Goal: Information Seeking & Learning: Learn about a topic

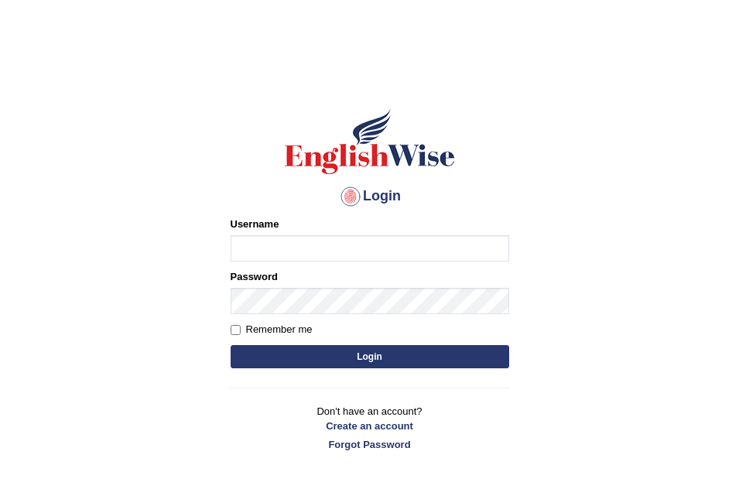
type input "Leticia_parramatta"
click at [409, 357] on button "Login" at bounding box center [370, 356] width 279 height 23
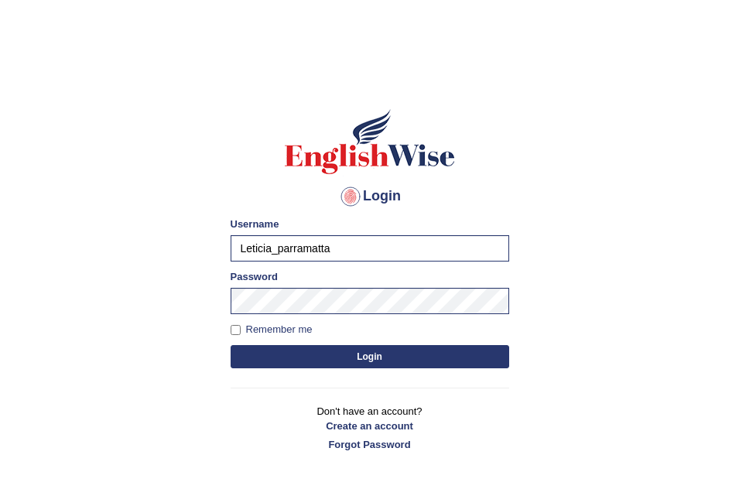
click at [409, 357] on button "Login" at bounding box center [370, 356] width 279 height 23
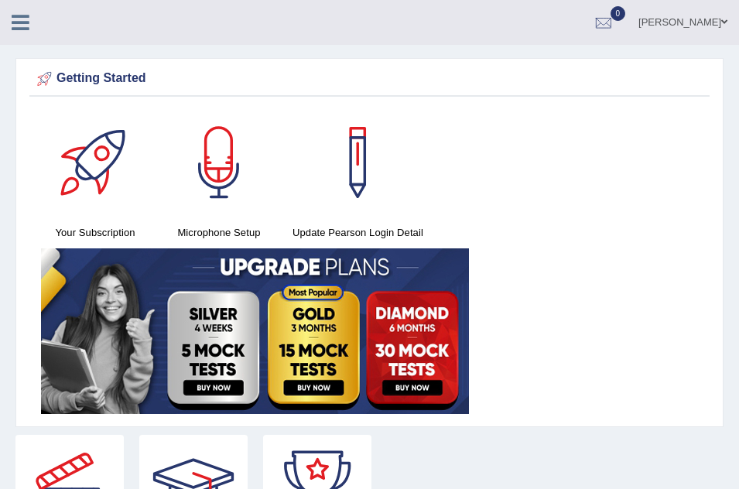
click at [16, 27] on icon at bounding box center [21, 22] width 18 height 20
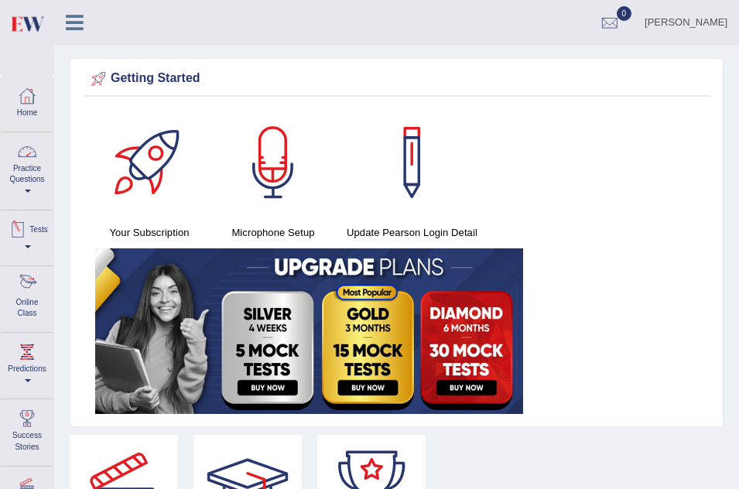
click at [26, 296] on div at bounding box center [26, 285] width 23 height 23
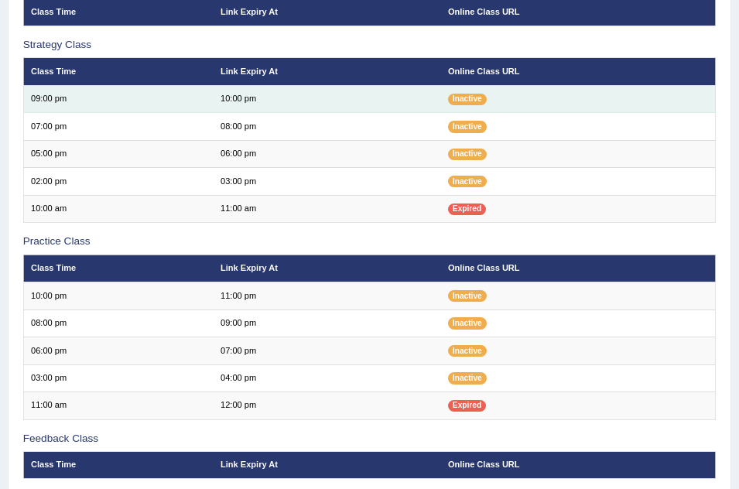
scroll to position [248, 0]
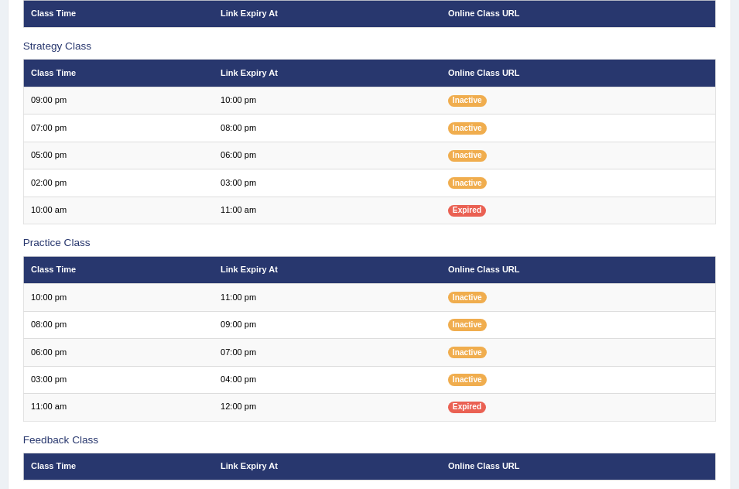
scroll to position [248, 0]
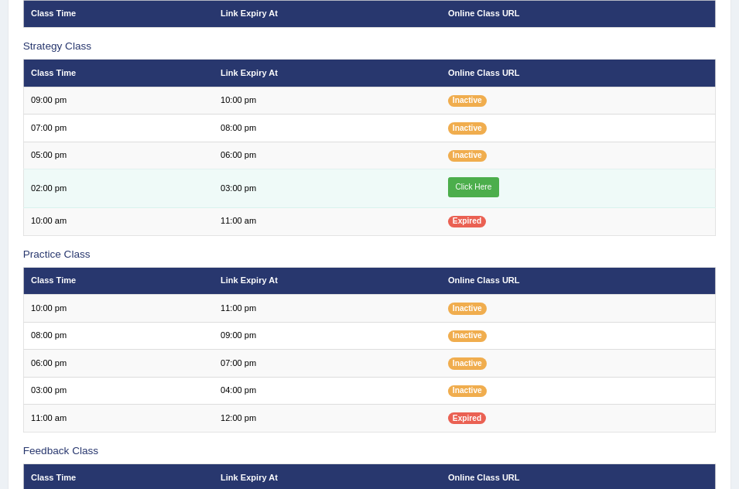
click at [484, 192] on link "Click Here" at bounding box center [473, 187] width 51 height 20
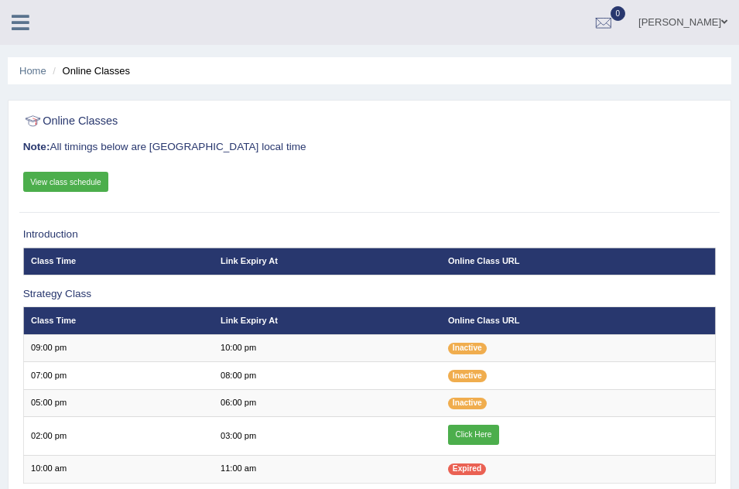
click at [20, 10] on link at bounding box center [20, 20] width 41 height 23
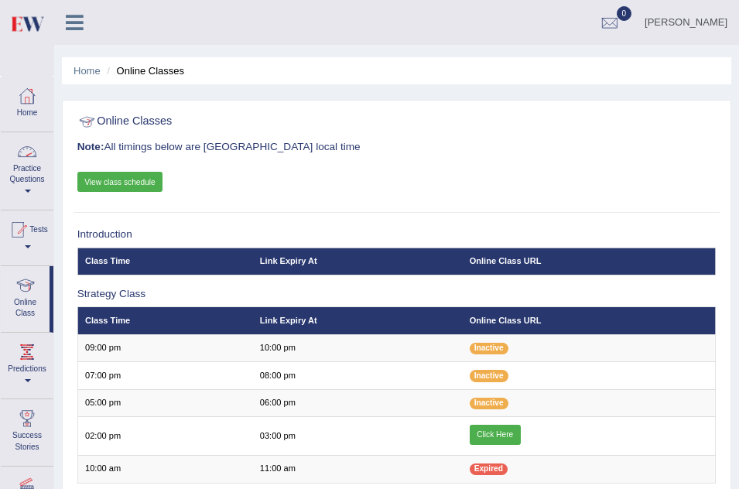
click at [21, 174] on link "Practice Questions" at bounding box center [27, 168] width 53 height 73
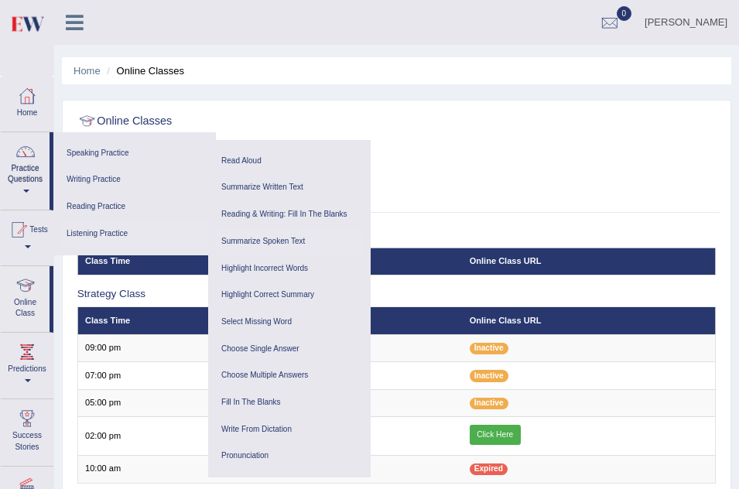
click at [279, 237] on link "Summarize Spoken Text" at bounding box center [289, 241] width 147 height 27
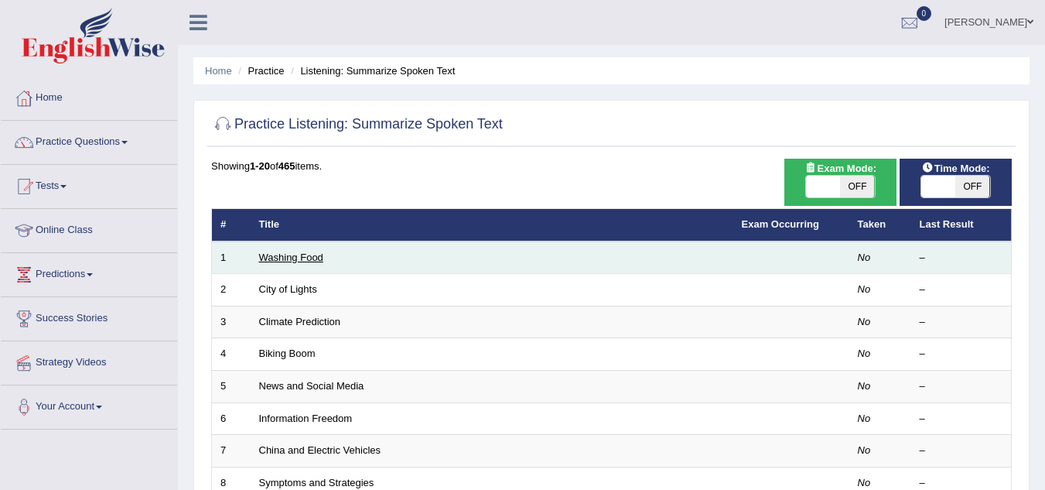
click at [280, 257] on link "Washing Food" at bounding box center [291, 257] width 64 height 12
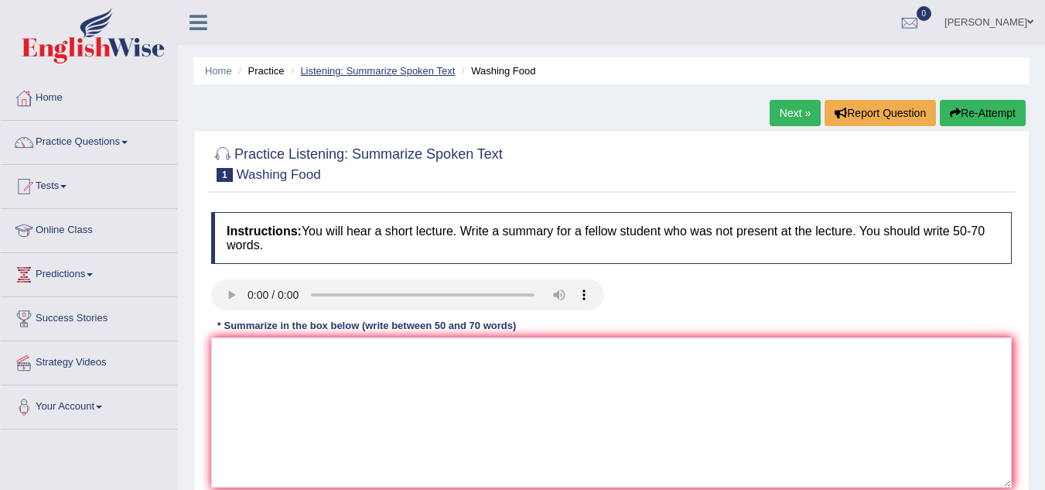
click at [370, 68] on link "Listening: Summarize Spoken Text" at bounding box center [377, 71] width 155 height 12
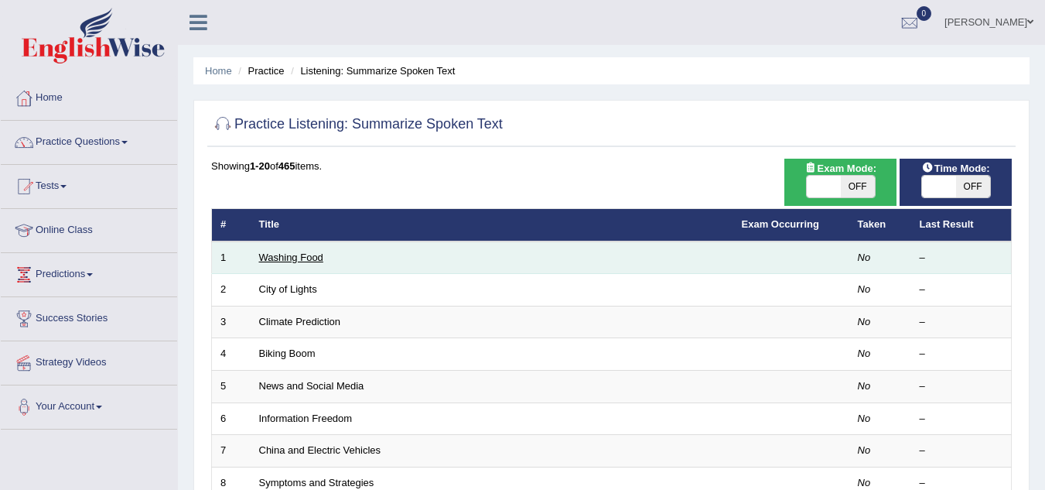
click at [292, 258] on link "Washing Food" at bounding box center [291, 257] width 64 height 12
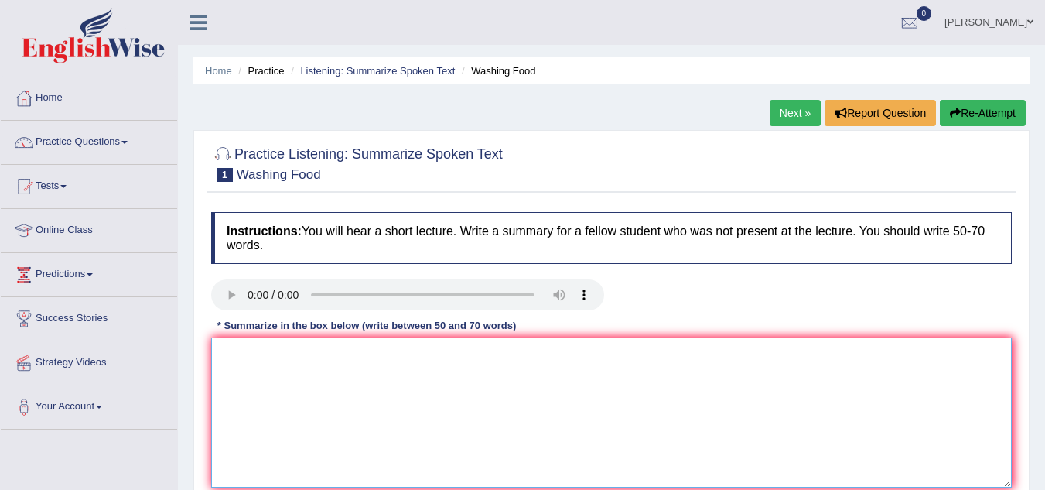
click at [241, 348] on textarea at bounding box center [611, 412] width 801 height 150
click at [355, 350] on textarea "The Speaker spoke about" at bounding box center [611, 412] width 801 height 150
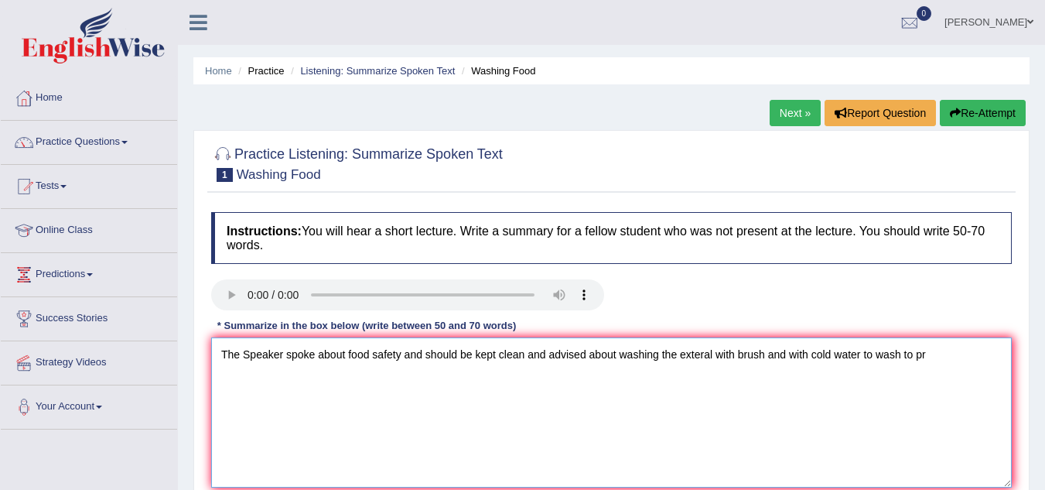
type textarea "The Speaker spoke about food safety and should be kept clean and advised about …"
click at [929, 351] on textarea "The Speaker spoke about food safety and should be kept clean and advised about …" at bounding box center [611, 412] width 801 height 150
type textarea "The Speaker spoke about food safety and should be kept clean and advised about …"
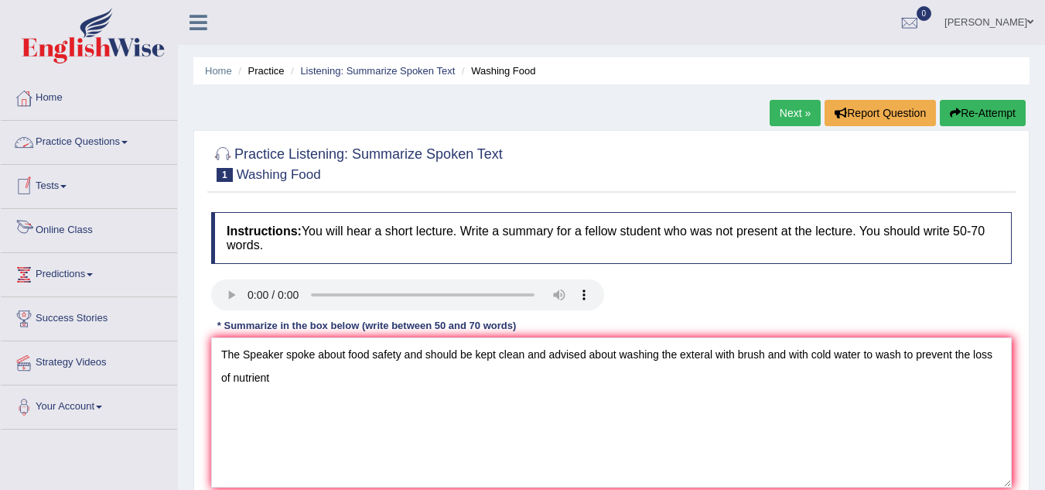
click at [95, 234] on link "Online Class" at bounding box center [89, 228] width 176 height 39
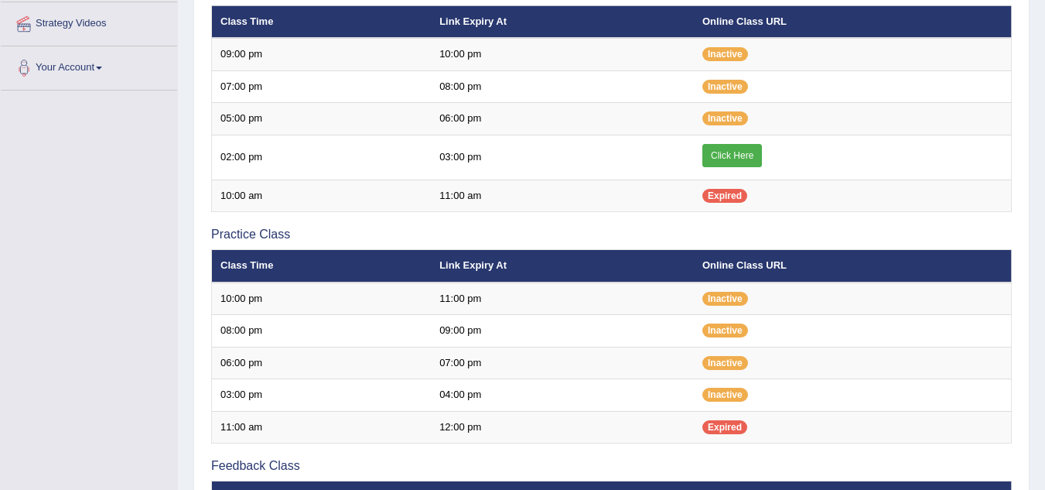
scroll to position [340, 0]
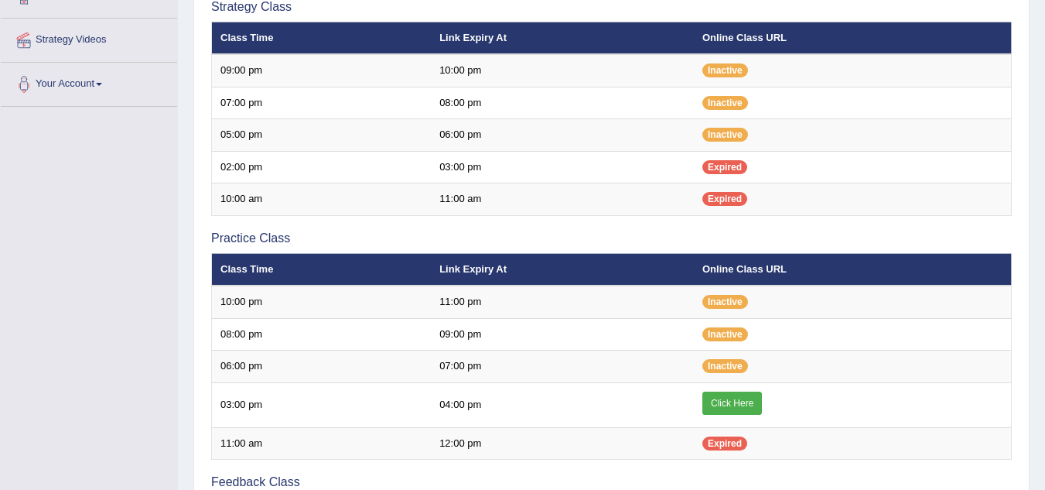
click at [95, 234] on div "Toggle navigation Home Practice Questions Speaking Practice Read Aloud Repeat S…" at bounding box center [522, 209] width 1045 height 1065
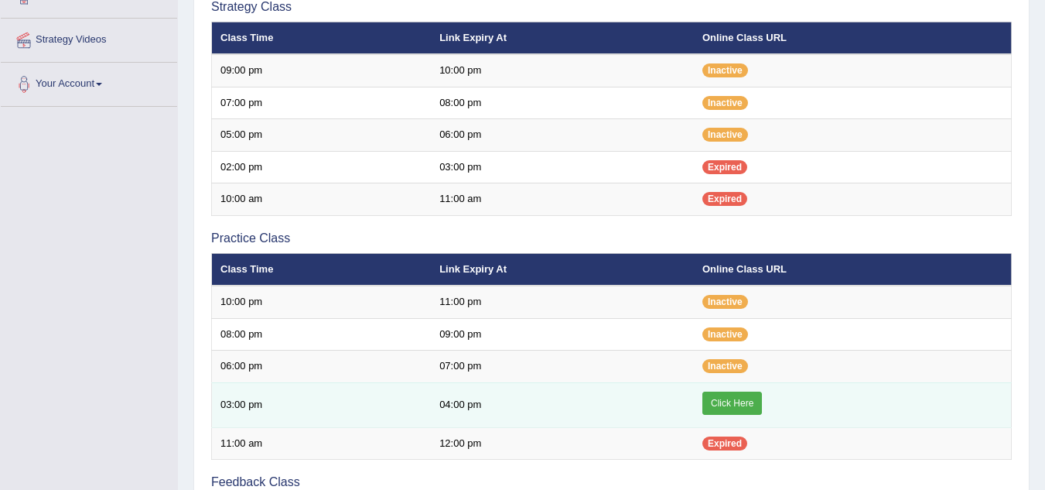
click at [727, 408] on link "Click Here" at bounding box center [733, 403] width 60 height 23
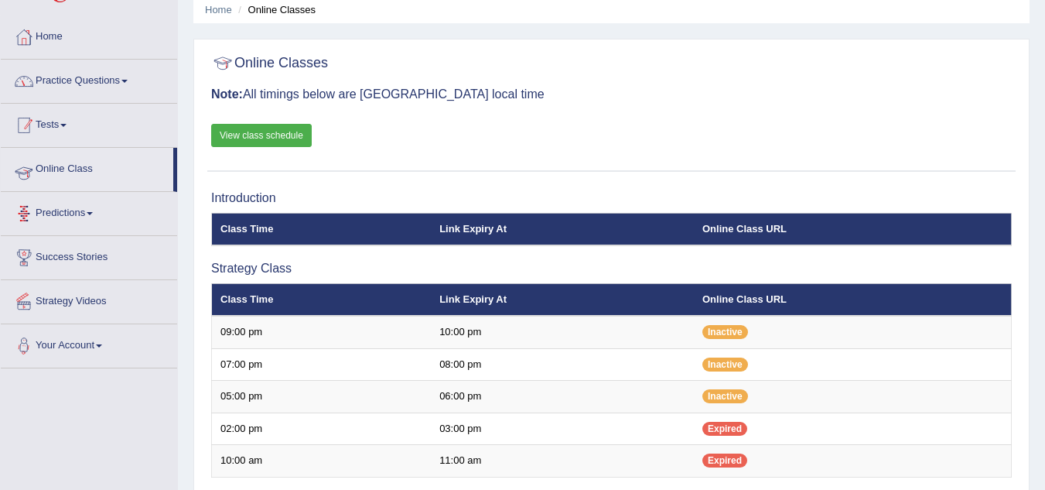
scroll to position [44, 0]
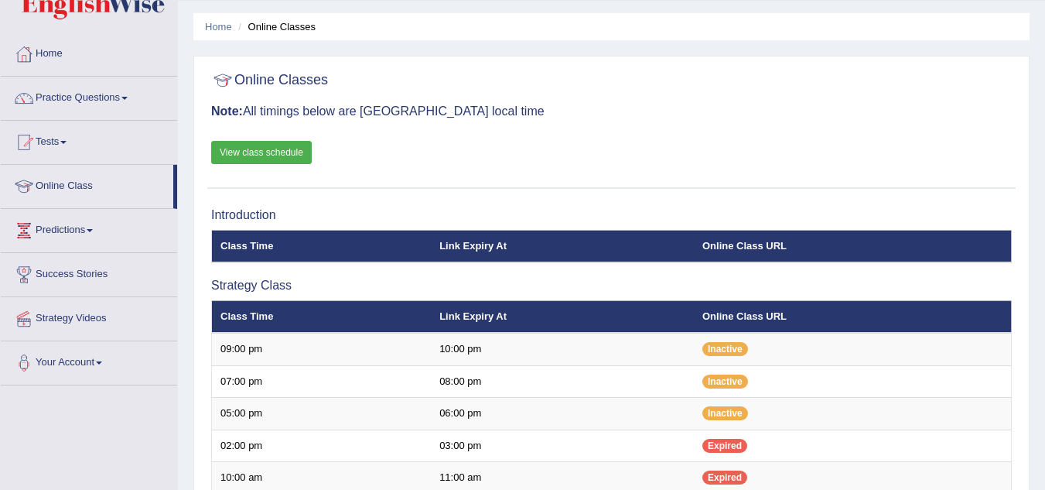
click at [129, 95] on link "Practice Questions" at bounding box center [89, 96] width 176 height 39
click at [128, 97] on span at bounding box center [124, 98] width 6 height 3
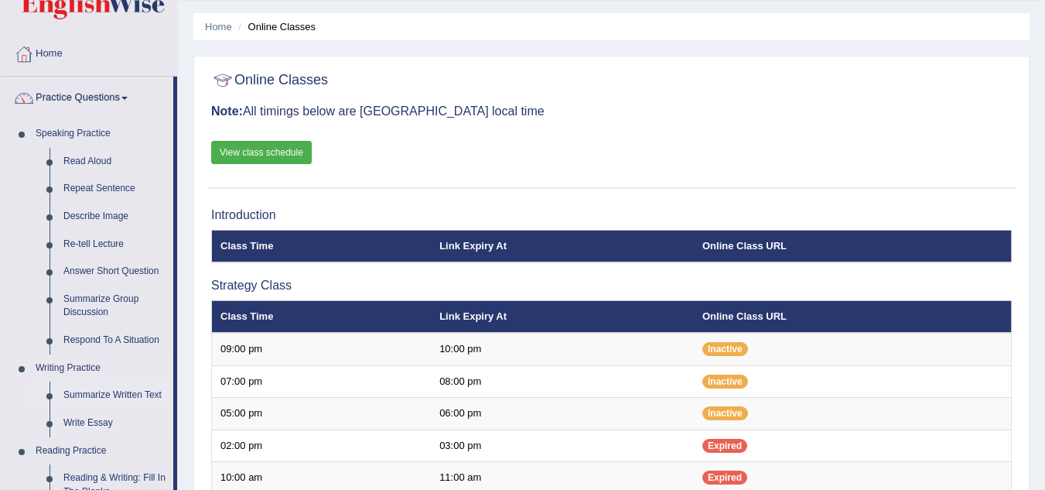
click at [118, 396] on link "Summarize Written Text" at bounding box center [114, 395] width 117 height 28
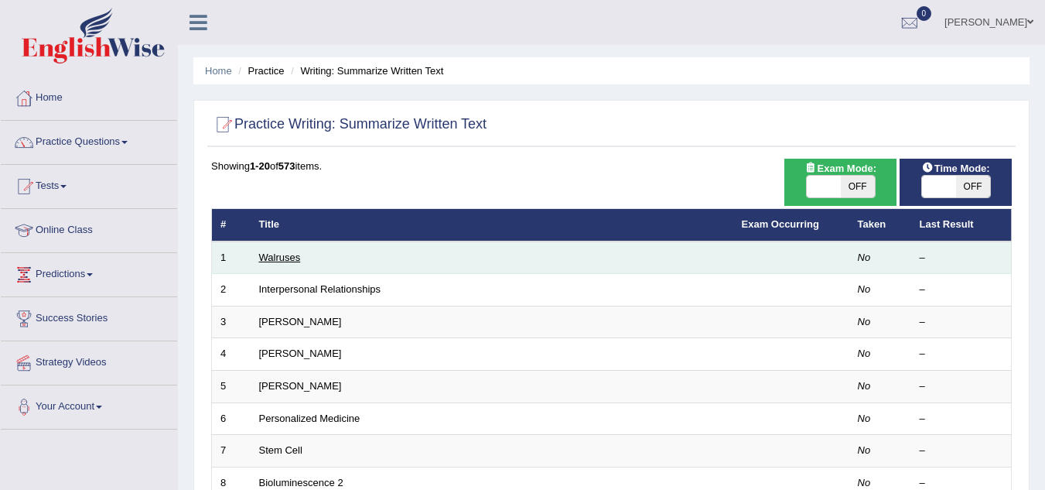
click at [286, 251] on link "Walruses" at bounding box center [280, 257] width 42 height 12
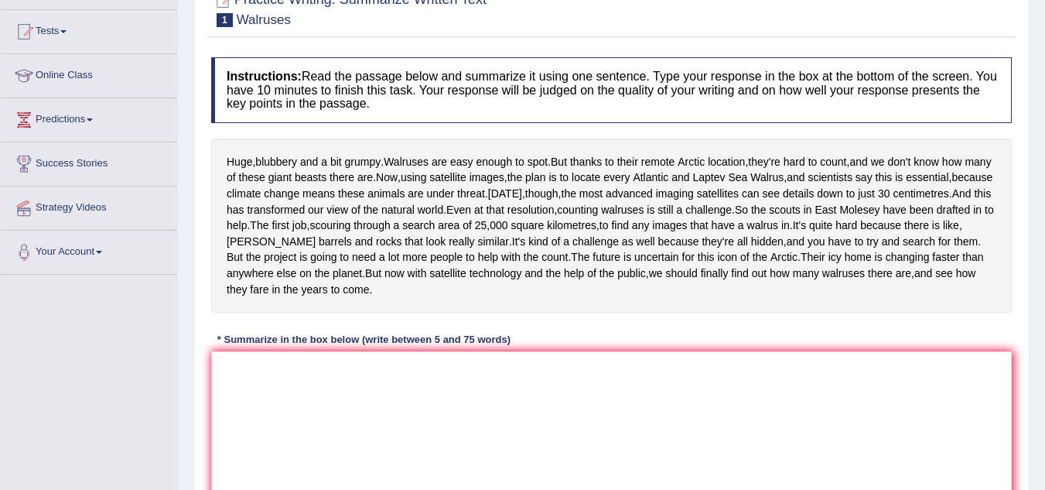
scroll to position [186, 0]
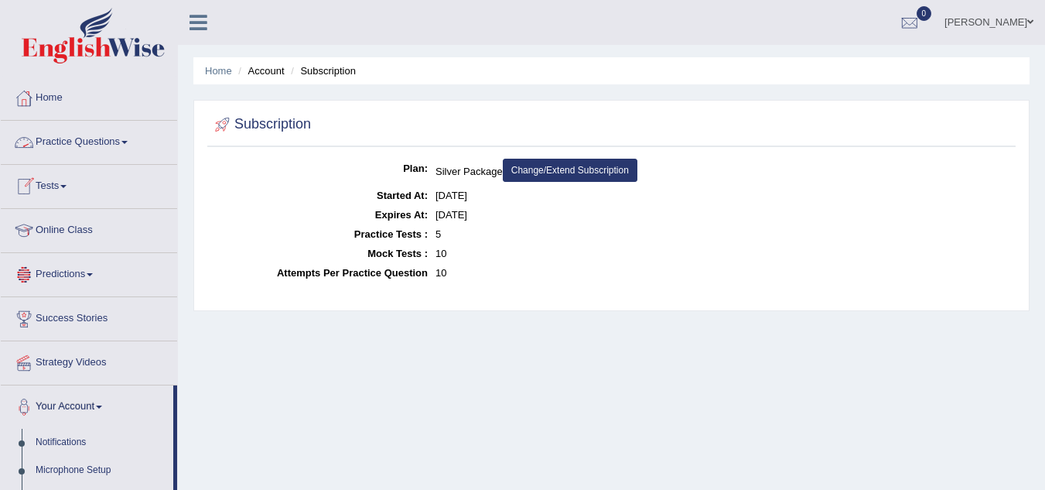
click at [128, 142] on span at bounding box center [124, 142] width 6 height 3
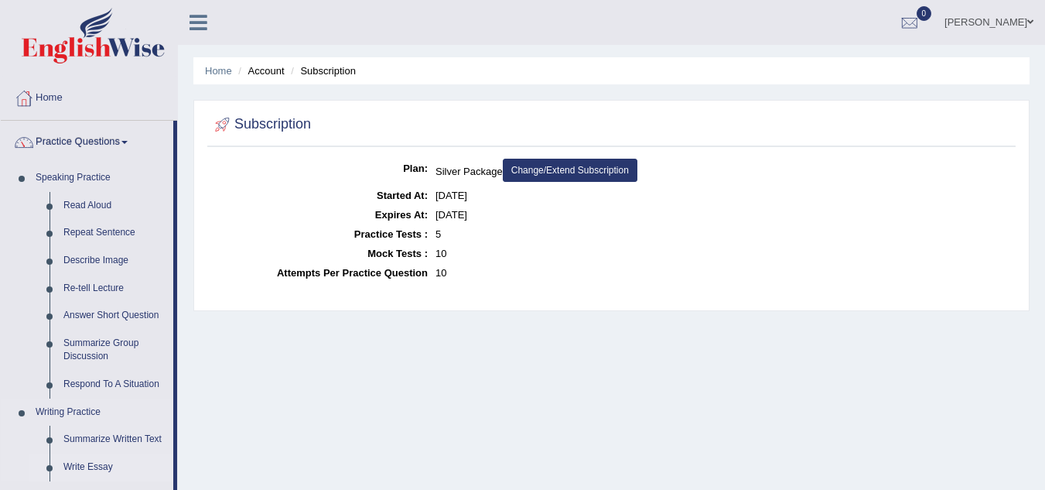
click at [172, 462] on link "Write Essay" at bounding box center [114, 467] width 117 height 28
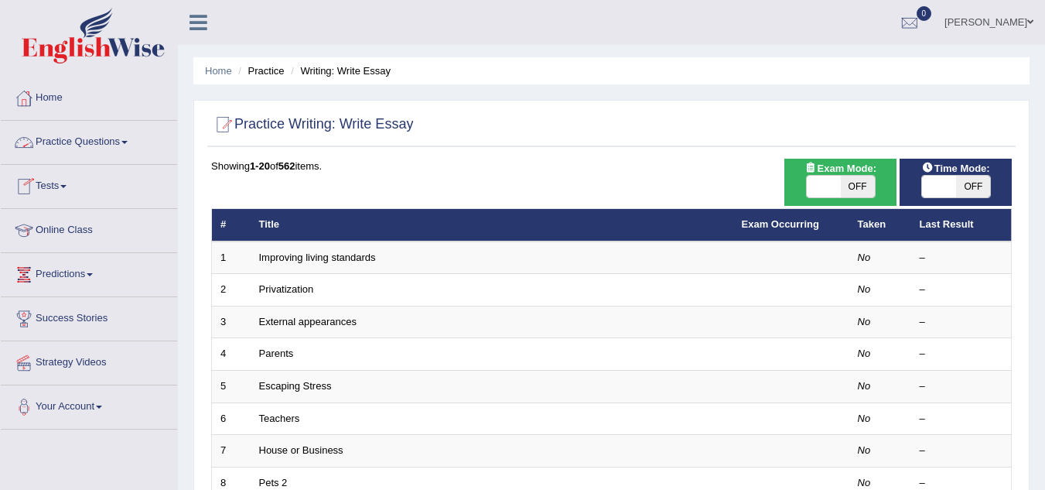
click at [128, 143] on span at bounding box center [124, 142] width 6 height 3
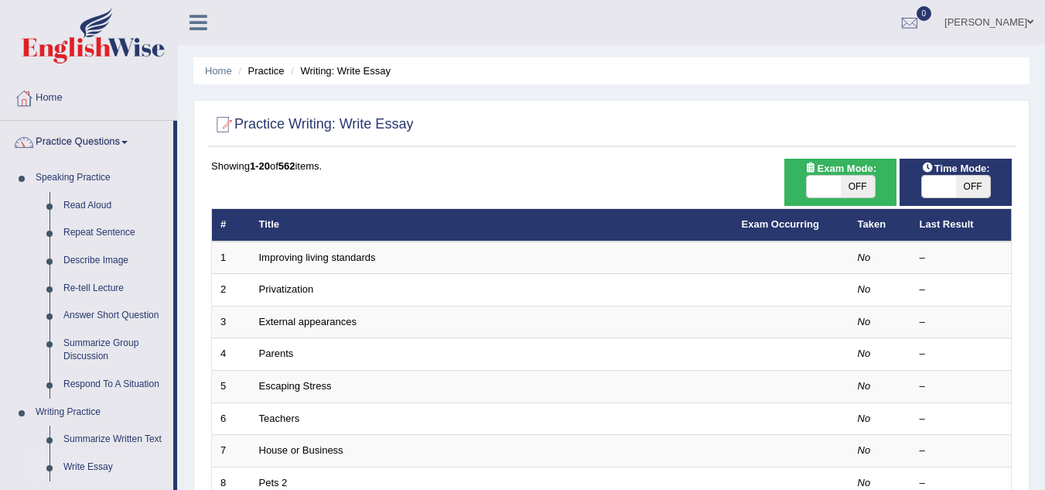
click at [180, 453] on div "Home Practice Writing: Write Essay Practice Writing: Write Essay Time Mode: ON …" at bounding box center [611, 493] width 867 height 986
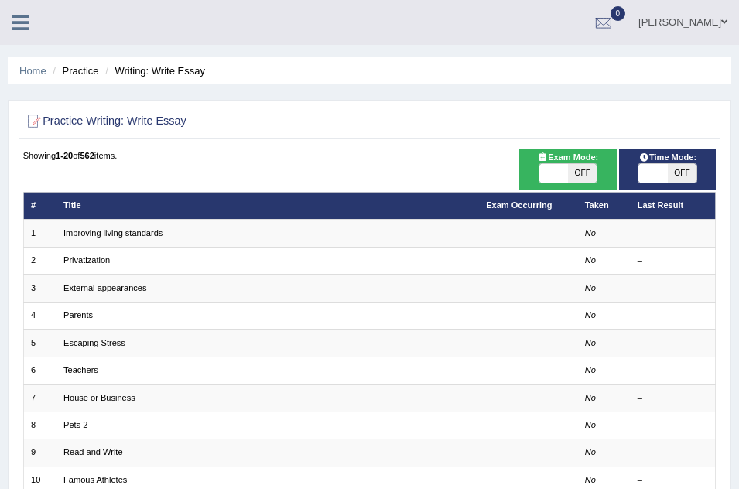
click at [8, 23] on link at bounding box center [20, 20] width 41 height 23
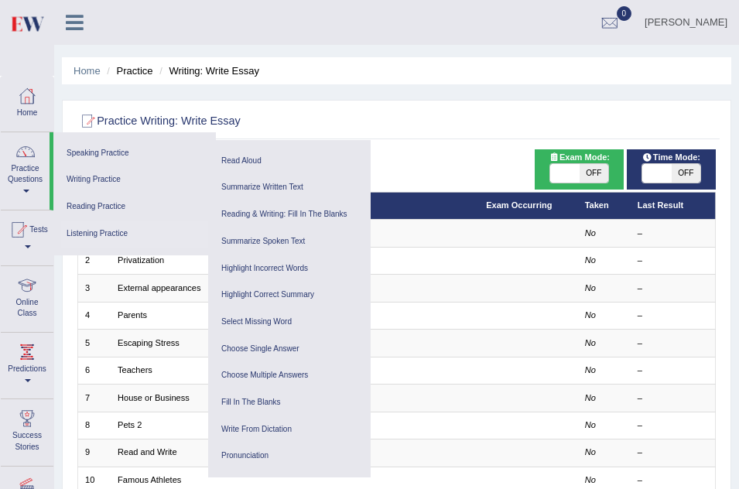
click at [117, 236] on link "Listening Practice" at bounding box center [134, 234] width 147 height 27
click at [286, 240] on link "Summarize Spoken Text" at bounding box center [289, 241] width 147 height 27
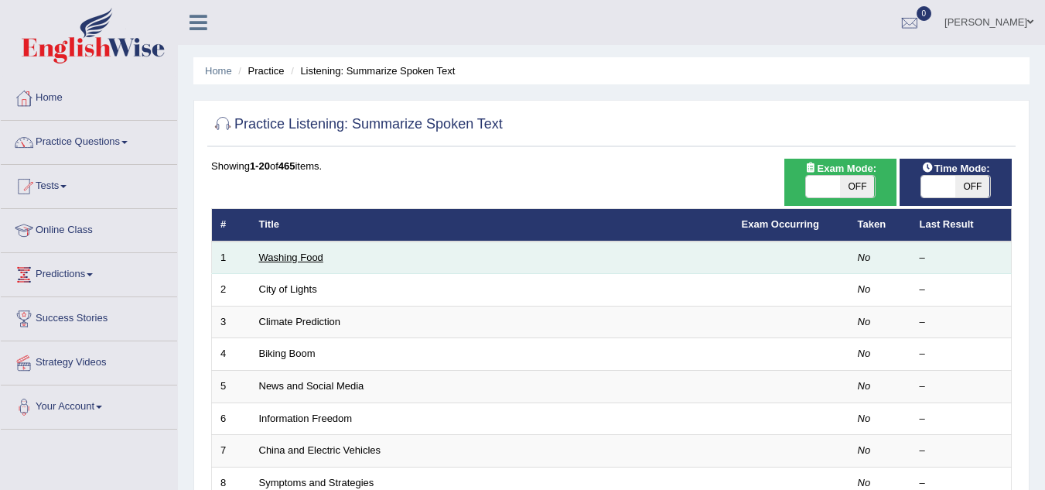
click at [287, 259] on link "Washing Food" at bounding box center [291, 257] width 64 height 12
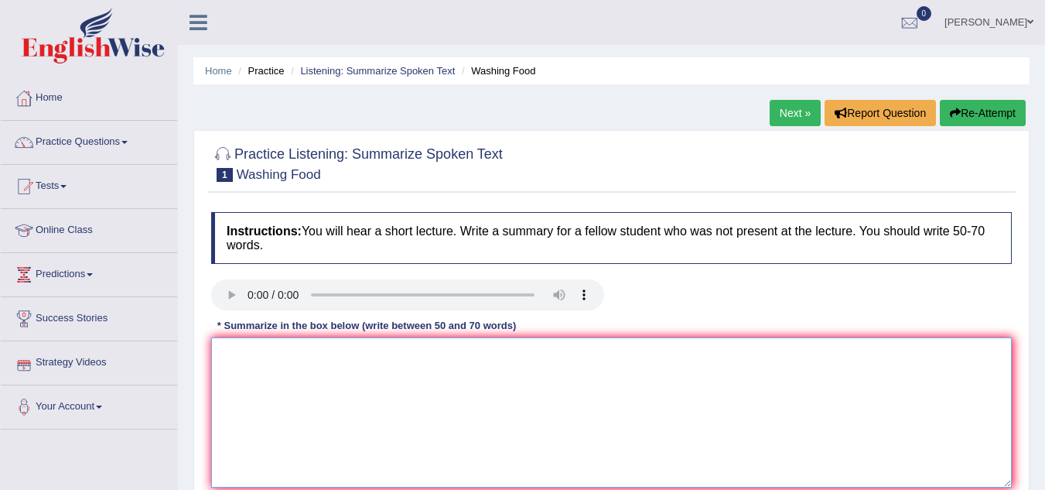
click at [263, 356] on textarea at bounding box center [611, 412] width 801 height 150
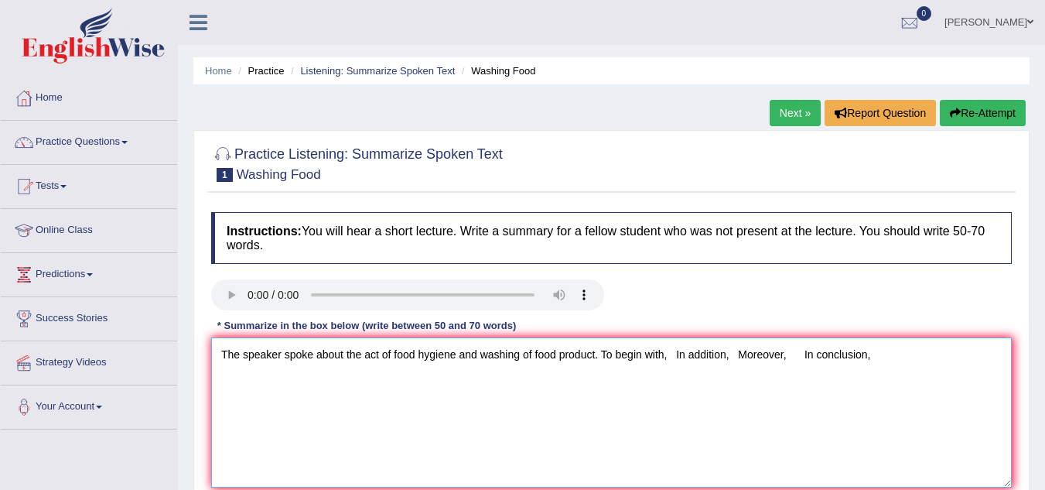
click at [452, 356] on textarea "The speaker spoke about the act of food hygiene and washing of food product. To…" at bounding box center [611, 412] width 801 height 150
click at [454, 356] on textarea "The speaker spoke about the act of food hygiene and washing of food product. To…" at bounding box center [611, 412] width 801 height 150
click at [660, 356] on textarea "The speaker spoke about the act of food safety and washing of food product. To …" at bounding box center [611, 412] width 801 height 150
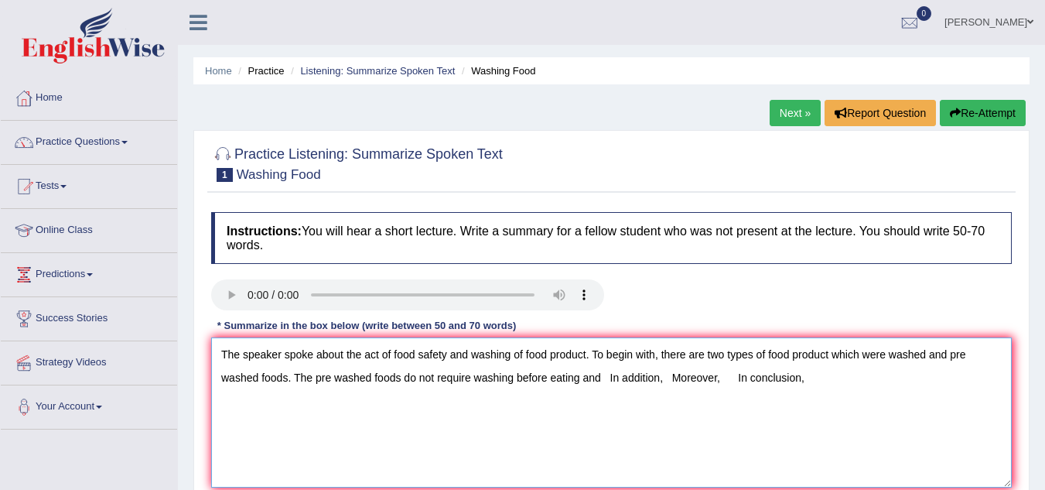
click at [470, 378] on textarea "The speaker spoke about the act of food safety and washing of food product. To …" at bounding box center [611, 412] width 801 height 150
click at [434, 377] on textarea "The speaker spoke about the act of food safety and washing of food product. To …" at bounding box center [611, 412] width 801 height 150
click at [576, 379] on textarea "The speaker spoke about the act of food safety and washing of food product. To …" at bounding box center [611, 412] width 801 height 150
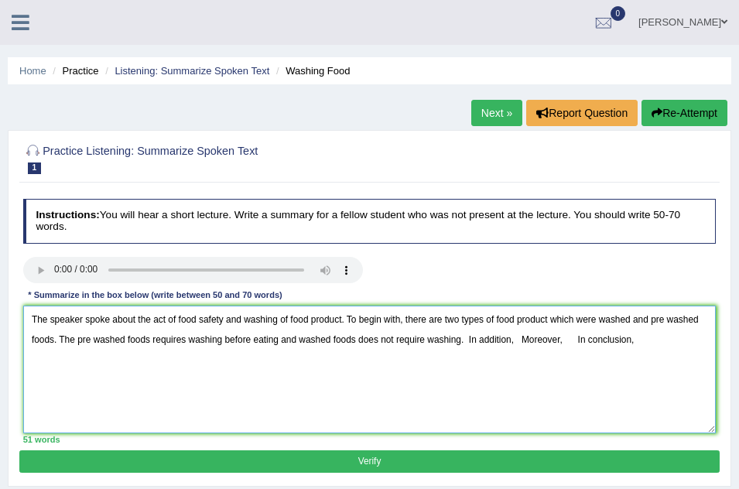
click at [515, 339] on textarea "The speaker spoke about the act of food safety and washing of food product. To …" at bounding box center [369, 370] width 693 height 128
click at [164, 357] on textarea "The speaker spoke about the act of food safety and washing of food product. To …" at bounding box center [369, 370] width 693 height 128
click at [203, 357] on textarea "The speaker spoke about the act of food safety and washing of food product. To …" at bounding box center [369, 370] width 693 height 128
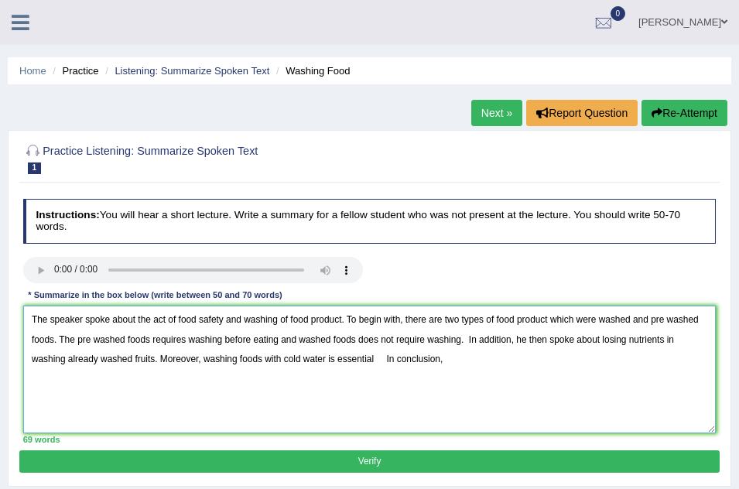
click at [665, 323] on textarea "The speaker spoke about the act of food safety and washing of food product. To …" at bounding box center [369, 370] width 693 height 128
click at [670, 322] on textarea "The speaker spoke about the act of food safety and washing of food product. To …" at bounding box center [369, 370] width 693 height 128
click at [93, 339] on textarea "The speaker spoke about the act of food safety and washing of food product. To …" at bounding box center [369, 370] width 693 height 128
click at [379, 358] on textarea "The speaker spoke about the act of food safety and washing of food product. To …" at bounding box center [369, 370] width 693 height 128
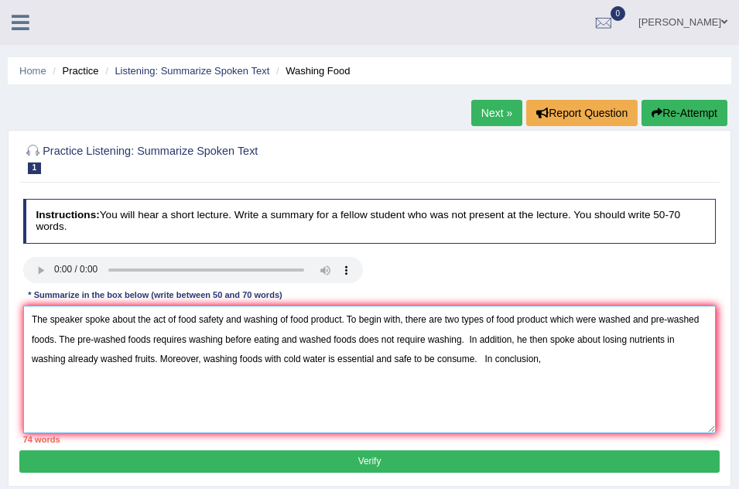
click at [486, 357] on textarea "The speaker spoke about the act of food safety and washing of food product. To …" at bounding box center [369, 370] width 693 height 128
click at [202, 360] on textarea "The speaker spoke about the act of food safety and washing of food product. To …" at bounding box center [369, 370] width 693 height 128
click at [496, 363] on textarea "The speaker spoke about the act of food safety and washing of food product. To …" at bounding box center [369, 370] width 693 height 128
click at [162, 358] on textarea "The speaker spoke about the act of food safety and washing of food product. To …" at bounding box center [369, 370] width 693 height 128
click at [154, 359] on textarea "The speaker spoke about the act of food safety and washing of food product. To …" at bounding box center [369, 370] width 693 height 128
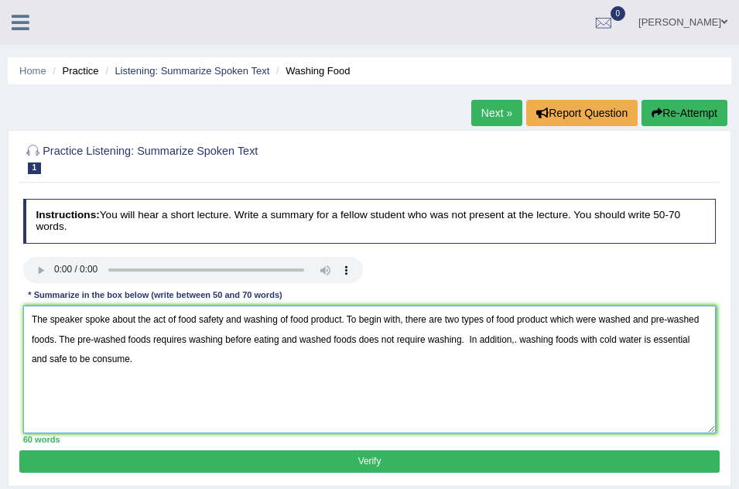
click at [519, 340] on textarea "The speaker spoke about the act of food safety and washing of food product. To …" at bounding box center [369, 370] width 693 height 128
click at [551, 337] on textarea "The speaker spoke about the act of food safety and washing of food product. To …" at bounding box center [369, 370] width 693 height 128
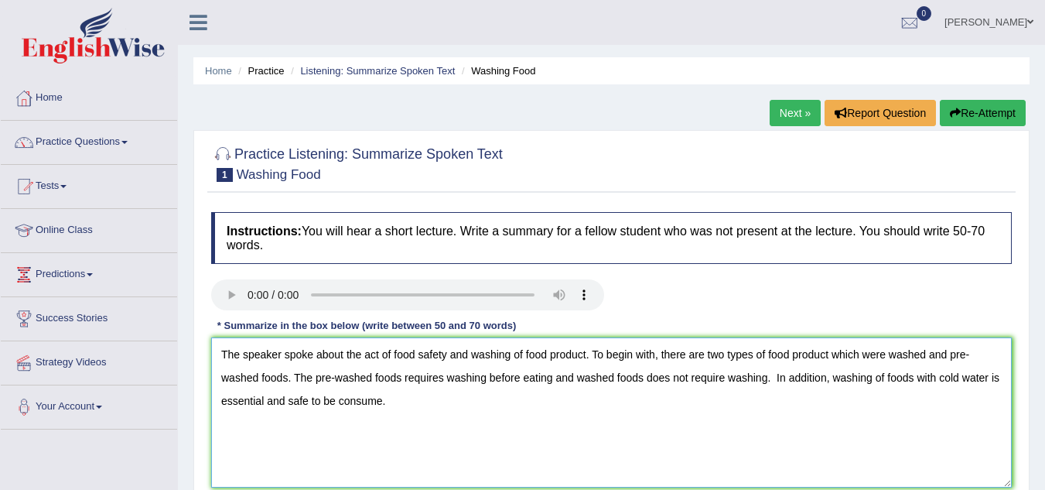
type textarea "The speaker spoke about the act of food safety and washing of food product. To …"
click at [380, 245] on h4 "Instructions: You will hear a short lecture. Write a summary for a fellow stude…" at bounding box center [611, 238] width 801 height 52
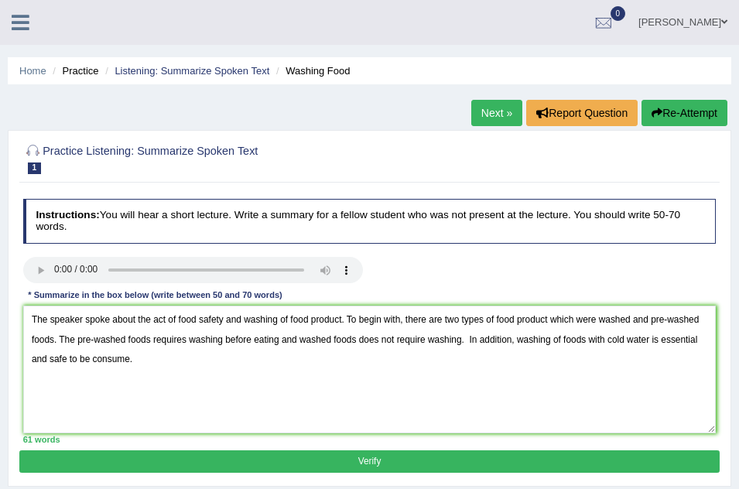
click at [236, 460] on button "Verify" at bounding box center [368, 461] width 699 height 22
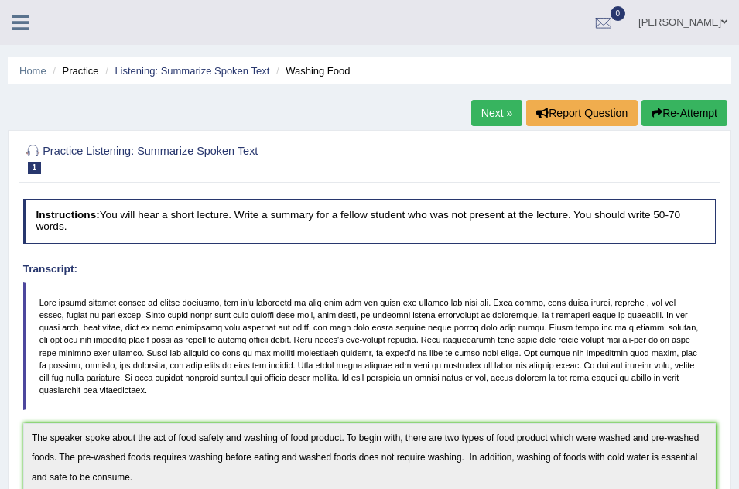
click at [22, 22] on icon at bounding box center [21, 22] width 18 height 20
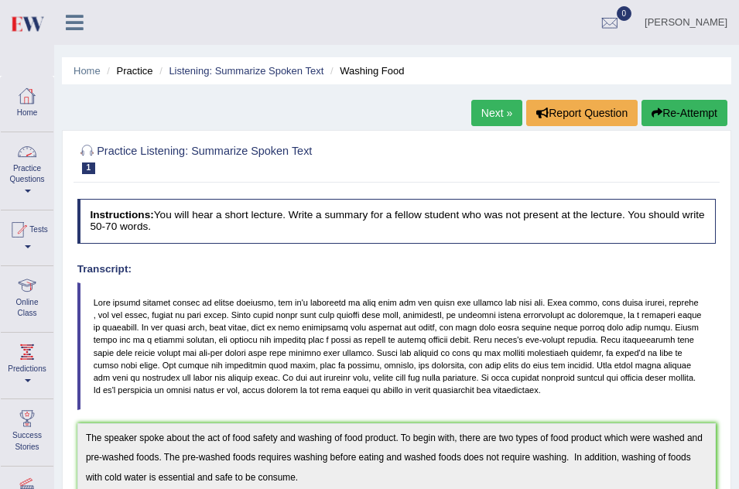
click at [25, 191] on span at bounding box center [28, 191] width 6 height 3
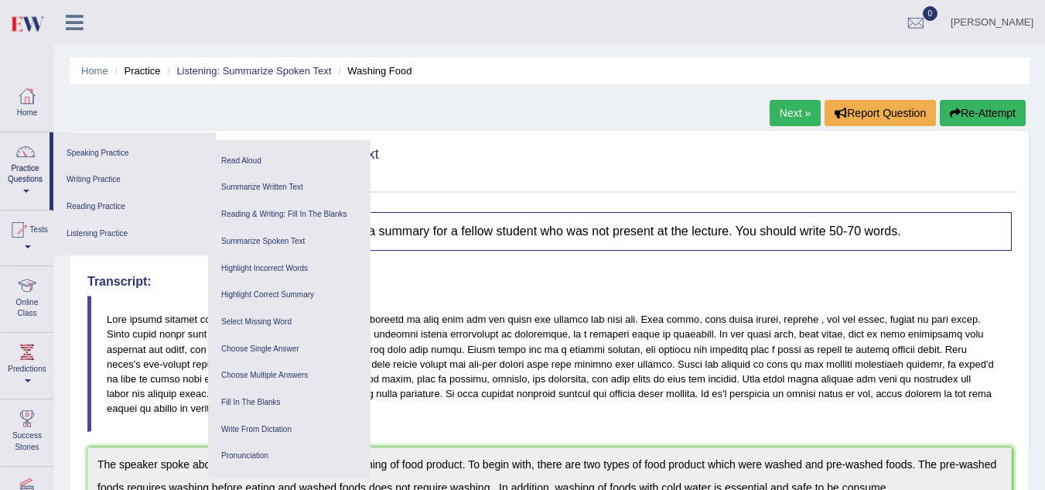
click at [286, 239] on link "Summarize Spoken Text" at bounding box center [289, 241] width 147 height 27
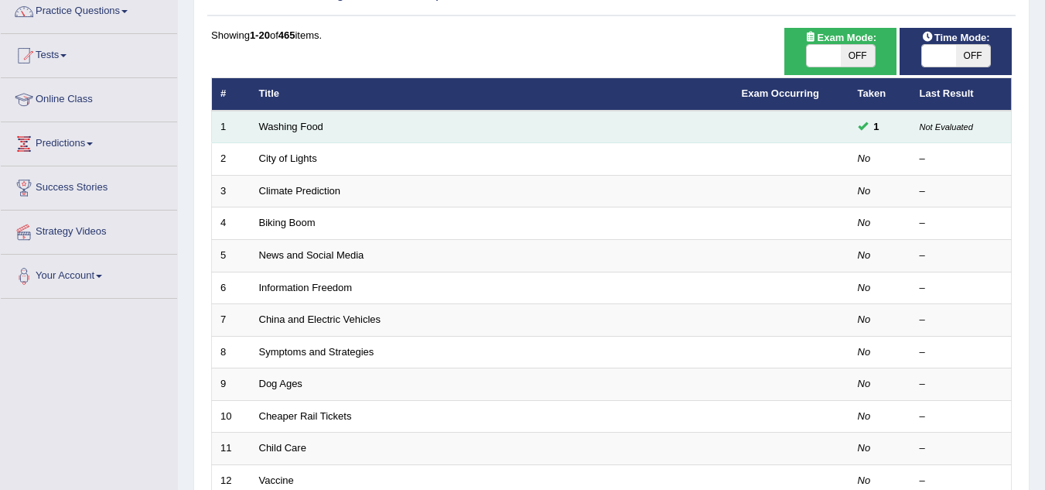
scroll to position [155, 0]
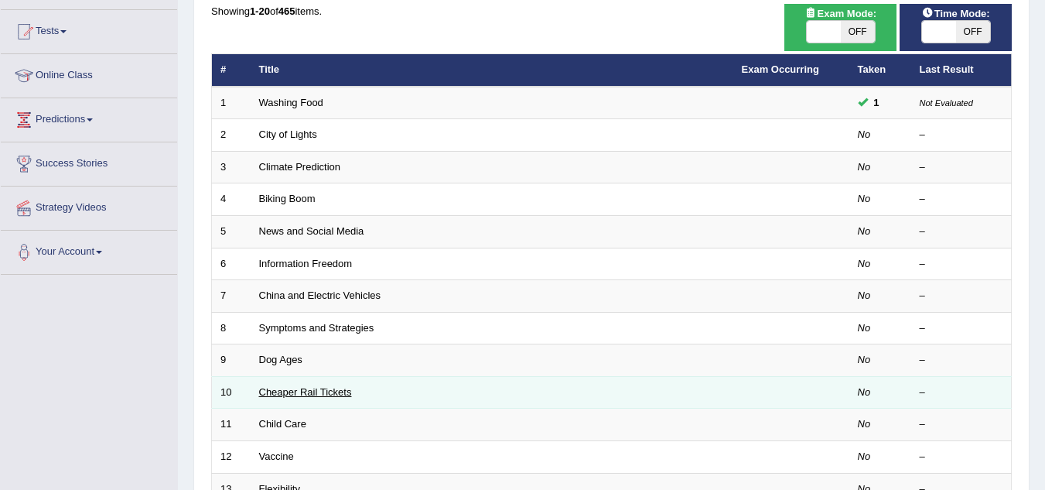
click at [284, 392] on link "Cheaper Rail Tickets" at bounding box center [305, 392] width 93 height 12
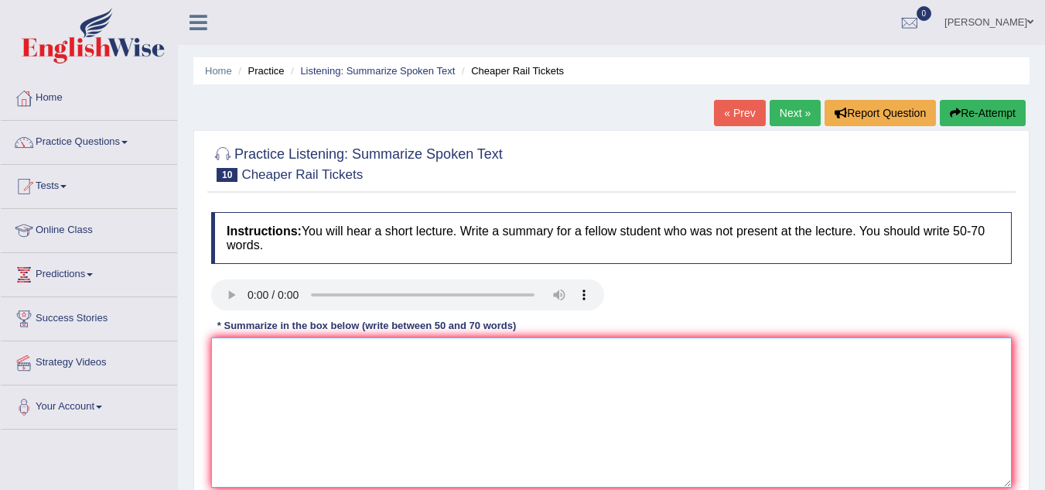
click at [248, 348] on textarea at bounding box center [611, 412] width 801 height 150
click at [420, 356] on textarea "The Speaker In addition, Moreover, To conc" at bounding box center [611, 412] width 801 height 150
click at [443, 357] on textarea "The Speaker In addition, Moreover, In conc" at bounding box center [611, 412] width 801 height 150
click at [286, 352] on textarea "The Speaker In addition, Moreover, In conclusion," at bounding box center [611, 412] width 801 height 150
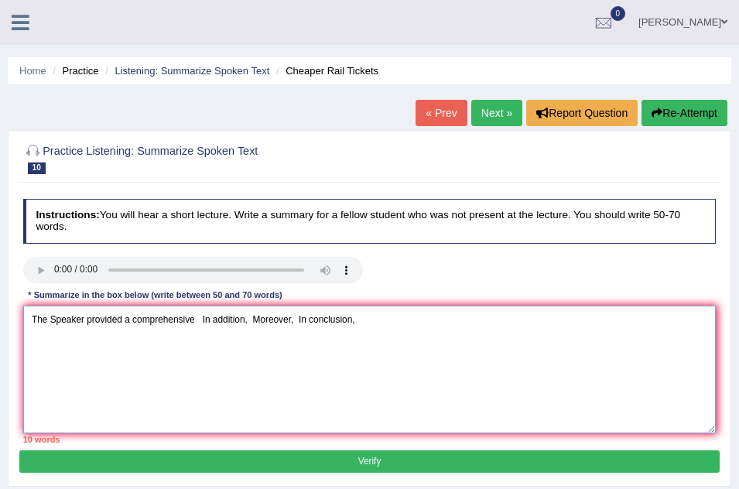
click at [198, 320] on textarea "The Speaker provided a comprehensive In addition, Moreover, In conclusion," at bounding box center [369, 370] width 693 height 128
paste textarea "The speaker provided a comprehensive overview of [main topic], highlighting sev…"
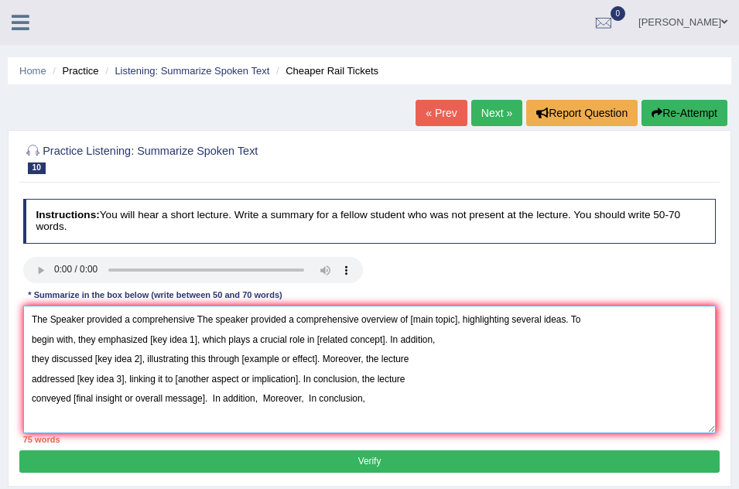
click at [195, 310] on textarea "The Speaker provided a comprehensive The speaker provided a comprehensive overv…" at bounding box center [369, 370] width 693 height 128
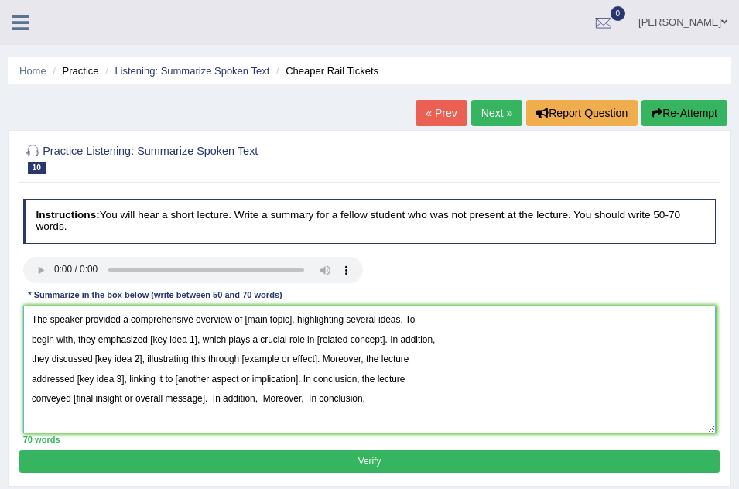
click at [296, 321] on textarea "The speaker provided a comprehensive overview of [main topic], highlighting sev…" at bounding box center [369, 370] width 693 height 128
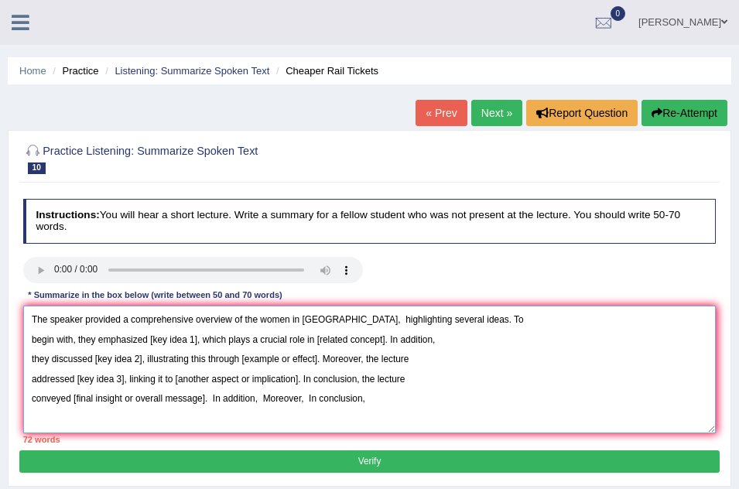
click at [197, 340] on textarea "The speaker provided a comprehensive overview of the women in Germany, highligh…" at bounding box center [369, 370] width 693 height 128
click at [395, 339] on textarea "The speaker provided a comprehensive overview of the women in Germany, highligh…" at bounding box center [369, 370] width 693 height 128
click at [398, 340] on textarea "The speaker provided a comprehensive overview of the women in Germany, highligh…" at bounding box center [369, 370] width 693 height 128
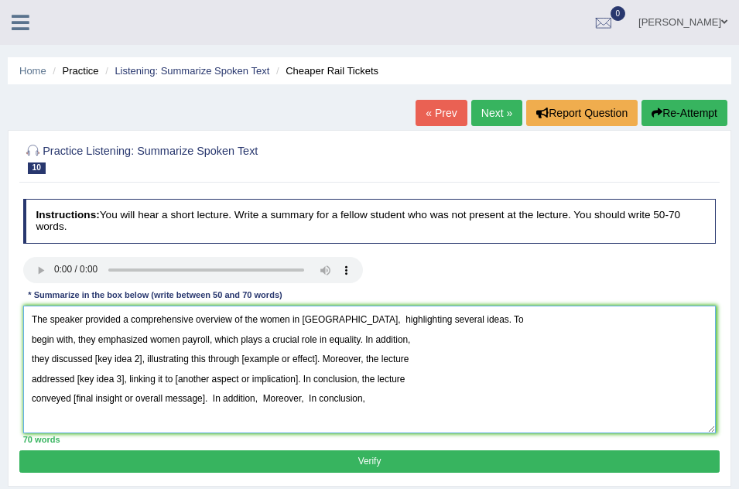
click at [143, 358] on textarea "The speaker provided a comprehensive overview of the women in Germany, highligh…" at bounding box center [369, 370] width 693 height 128
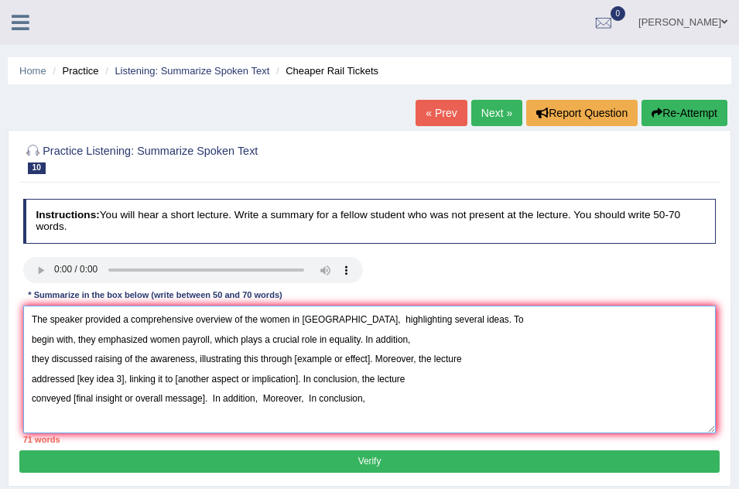
click at [371, 357] on textarea "The speaker provided a comprehensive overview of the women in Germany, highligh…" at bounding box center [369, 370] width 693 height 128
click at [124, 379] on textarea "The speaker provided a comprehensive overview of the women in Germany, highligh…" at bounding box center [369, 370] width 693 height 128
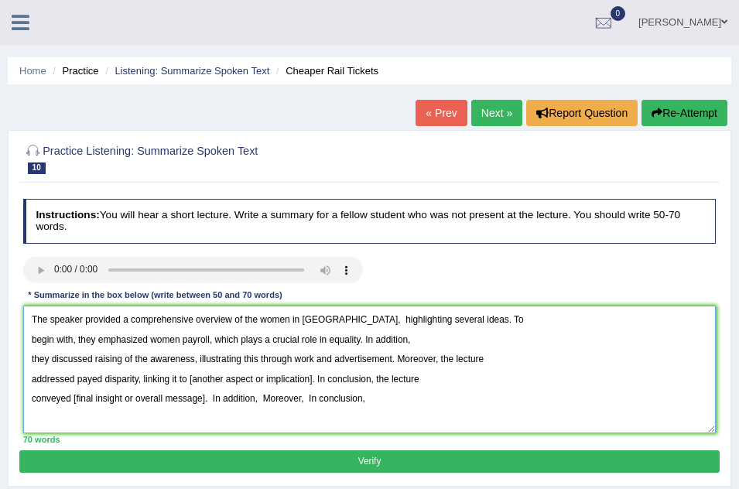
click at [314, 379] on textarea "The speaker provided a comprehensive overview of the women in Germany, highligh…" at bounding box center [369, 370] width 693 height 128
click at [227, 378] on textarea "The speaker provided a comprehensive overview of the women in Germany, highligh…" at bounding box center [369, 370] width 693 height 128
click at [259, 376] on textarea "The speaker provided a comprehensive overview of the women in Germany, highligh…" at bounding box center [369, 370] width 693 height 128
click at [203, 401] on textarea "The speaker provided a comprehensive overview of the women in Germany, highligh…" at bounding box center [369, 370] width 693 height 128
click at [205, 397] on textarea "The speaker provided a comprehensive overview of the women in Germany, highligh…" at bounding box center [369, 370] width 693 height 128
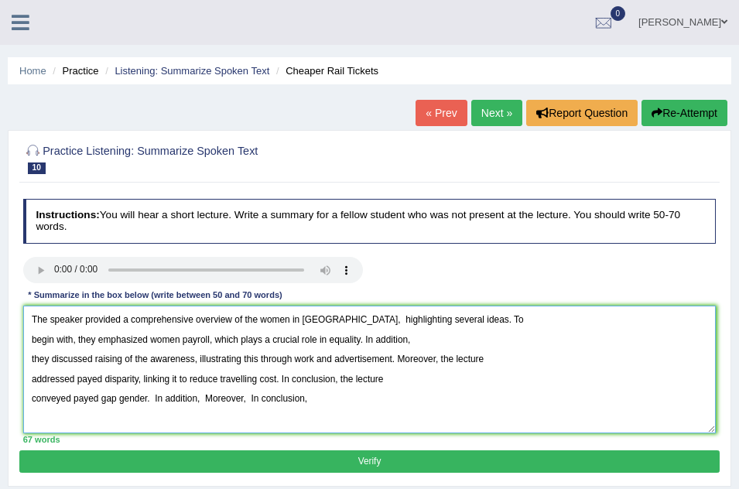
click at [96, 397] on textarea "The speaker provided a comprehensive overview of the women in Germany, highligh…" at bounding box center [369, 370] width 693 height 128
click at [101, 397] on textarea "The speaker provided a comprehensive overview of the women in Germany, highligh…" at bounding box center [369, 370] width 693 height 128
click at [309, 400] on textarea "The speaker provided a comprehensive overview of the women in Germany, highligh…" at bounding box center [369, 370] width 693 height 128
type textarea "The speaker provided a comprehensive overview of the women in Germany, highligh…"
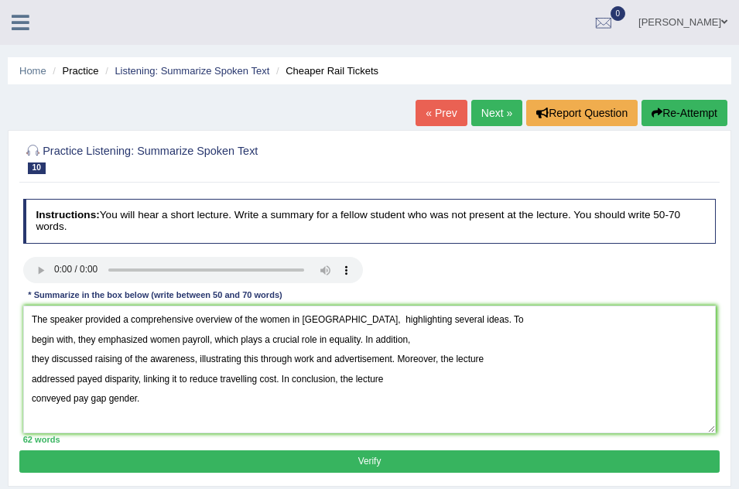
click at [320, 459] on button "Verify" at bounding box center [368, 461] width 699 height 22
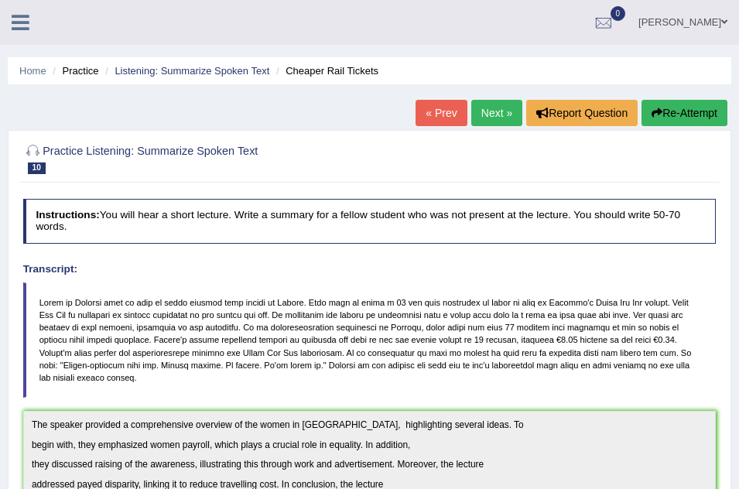
click at [12, 12] on icon at bounding box center [21, 22] width 18 height 20
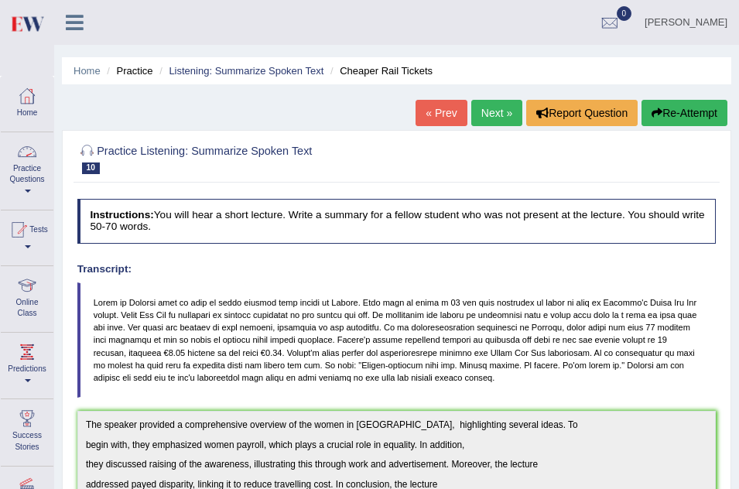
click at [30, 173] on link "Practice Questions" at bounding box center [27, 168] width 53 height 73
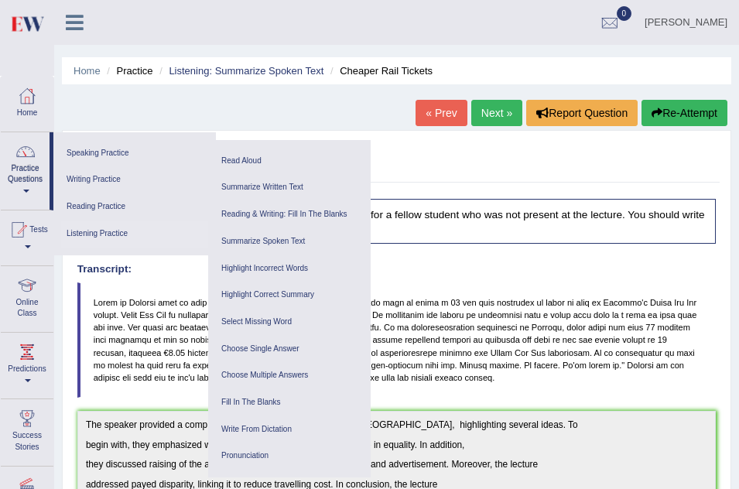
click at [122, 234] on link "Listening Practice" at bounding box center [134, 234] width 147 height 27
click at [265, 426] on link "Write From Dictation" at bounding box center [289, 429] width 147 height 27
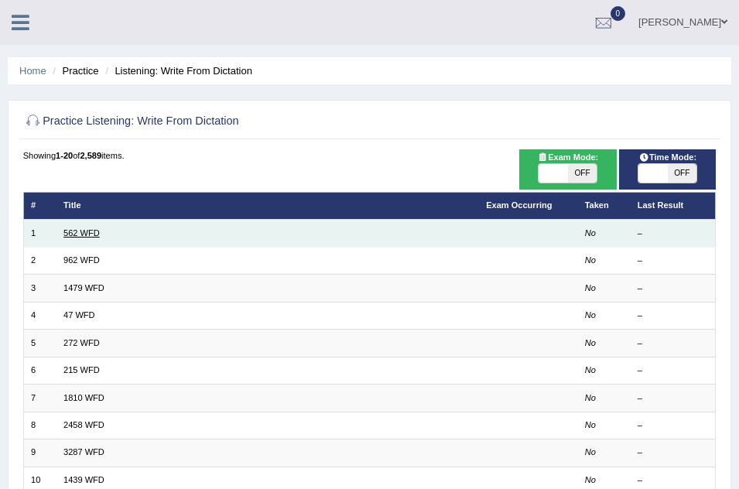
click at [77, 232] on link "562 WFD" at bounding box center [81, 232] width 36 height 9
